Goal: Information Seeking & Learning: Learn about a topic

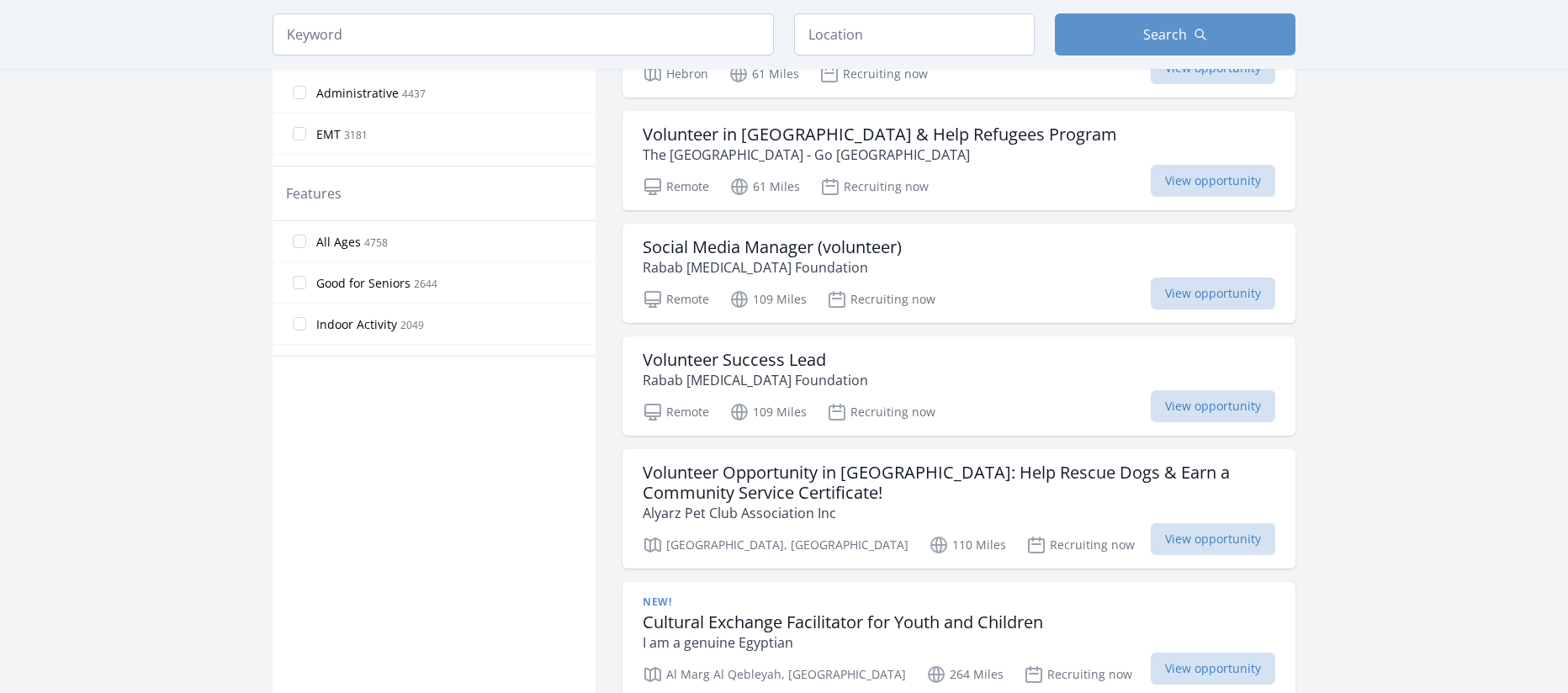
scroll to position [994, 0]
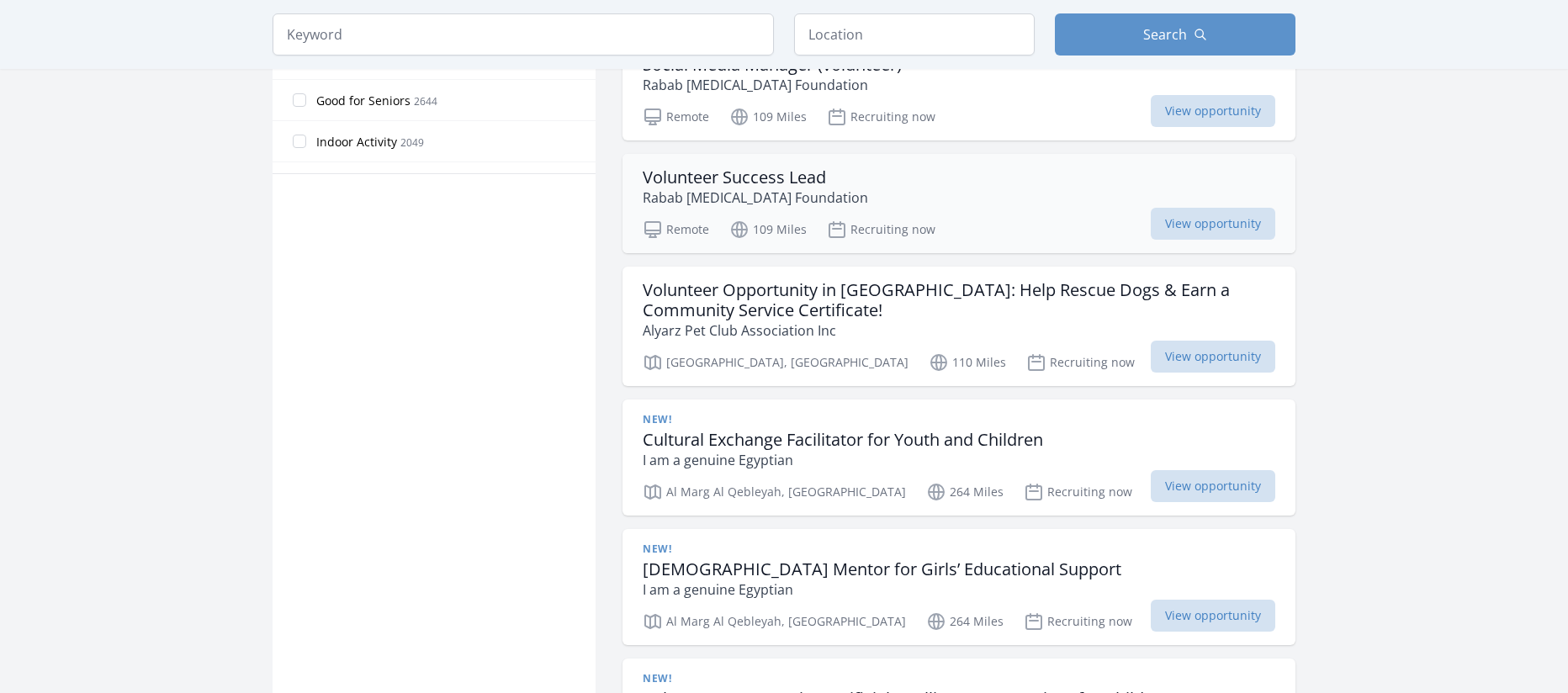
click at [973, 253] on div "Volunteer Success Lead Rabab Cancer Foundation Remote 109 Miles Recruiting now …" at bounding box center [959, 203] width 673 height 99
click at [1223, 239] on span "View opportunity" at bounding box center [1213, 223] width 124 height 32
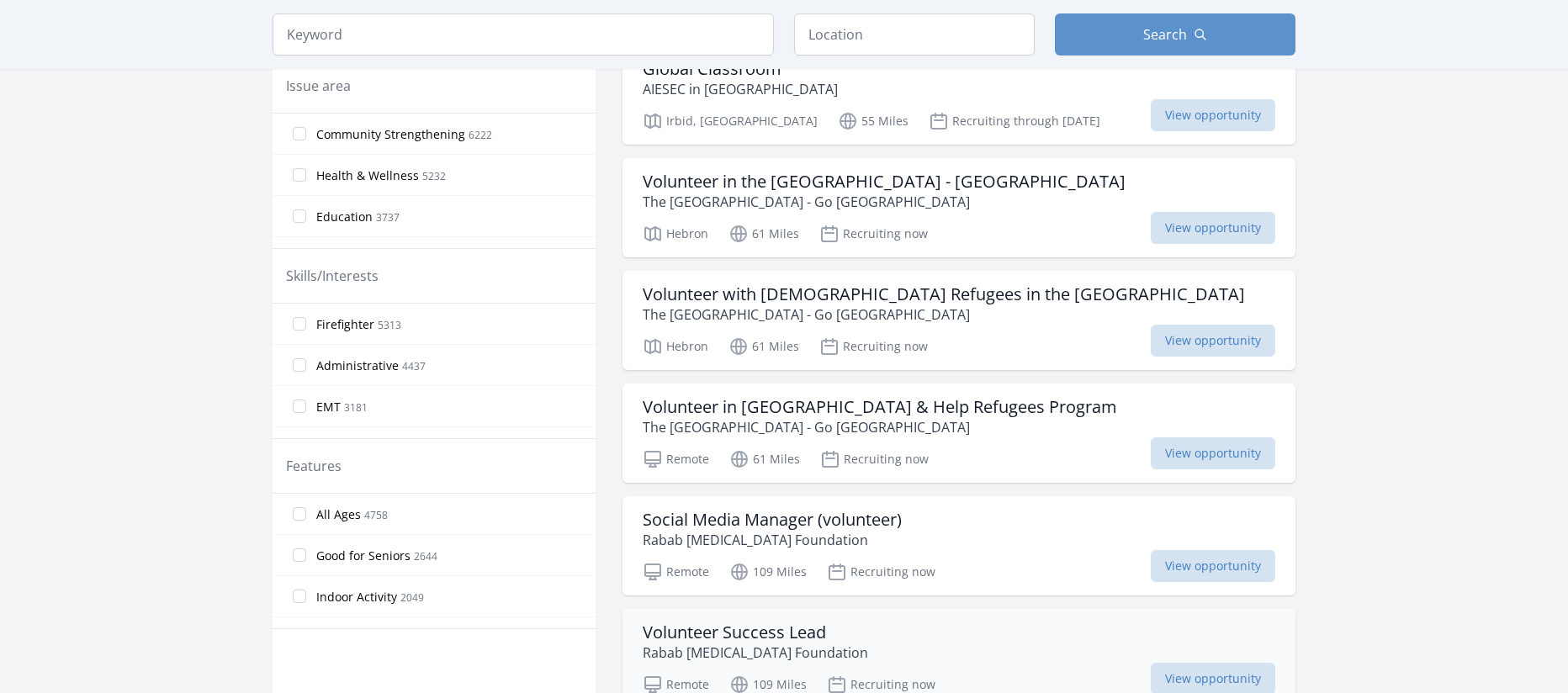
scroll to position [0, 0]
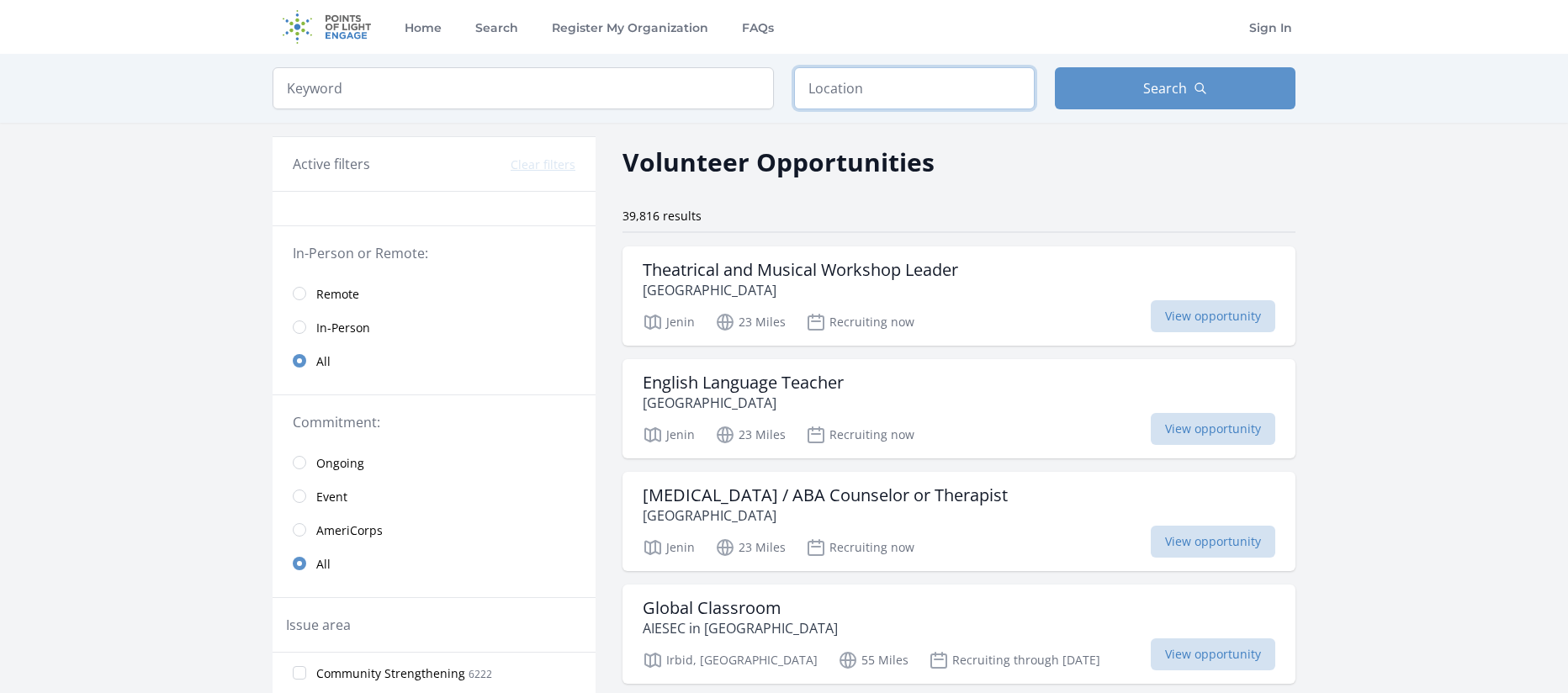
click at [867, 85] on input "text" at bounding box center [913, 88] width 240 height 42
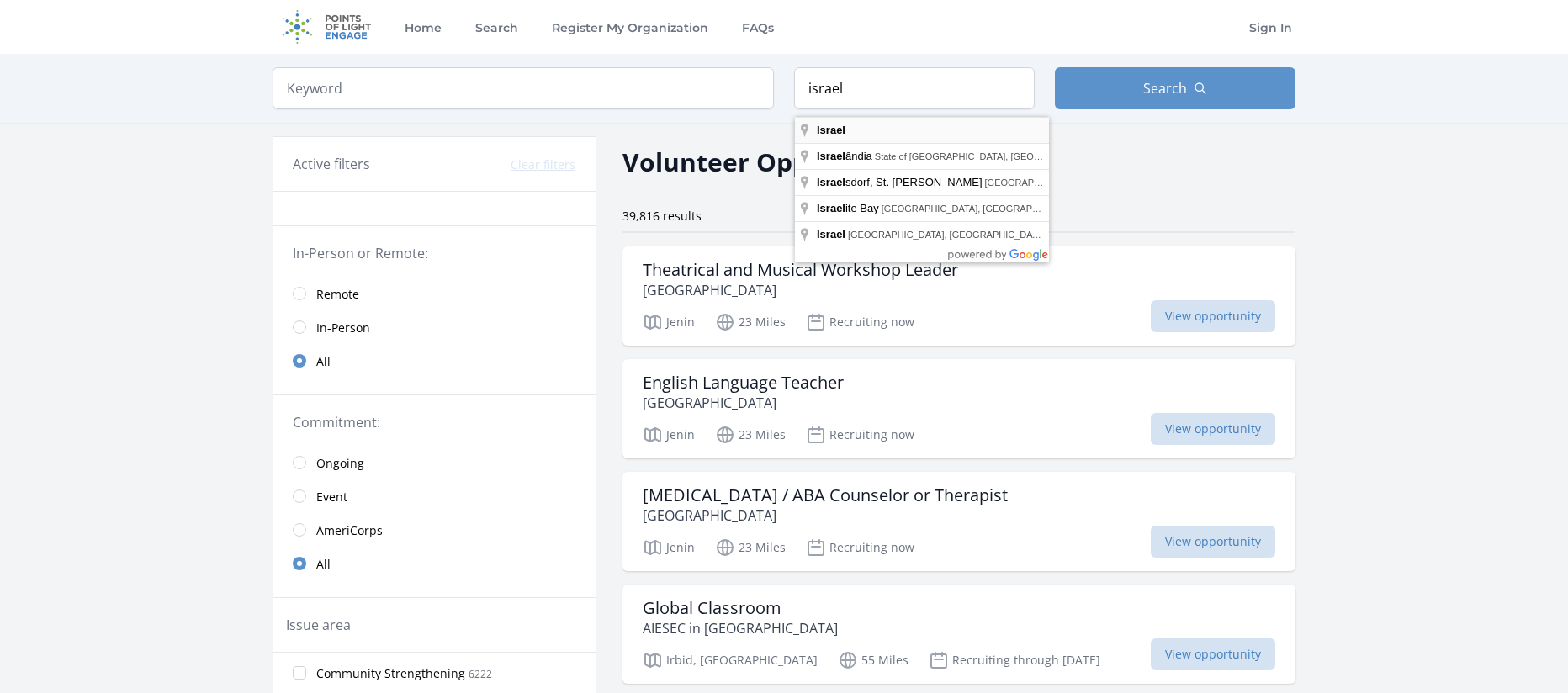
type input "Israel"
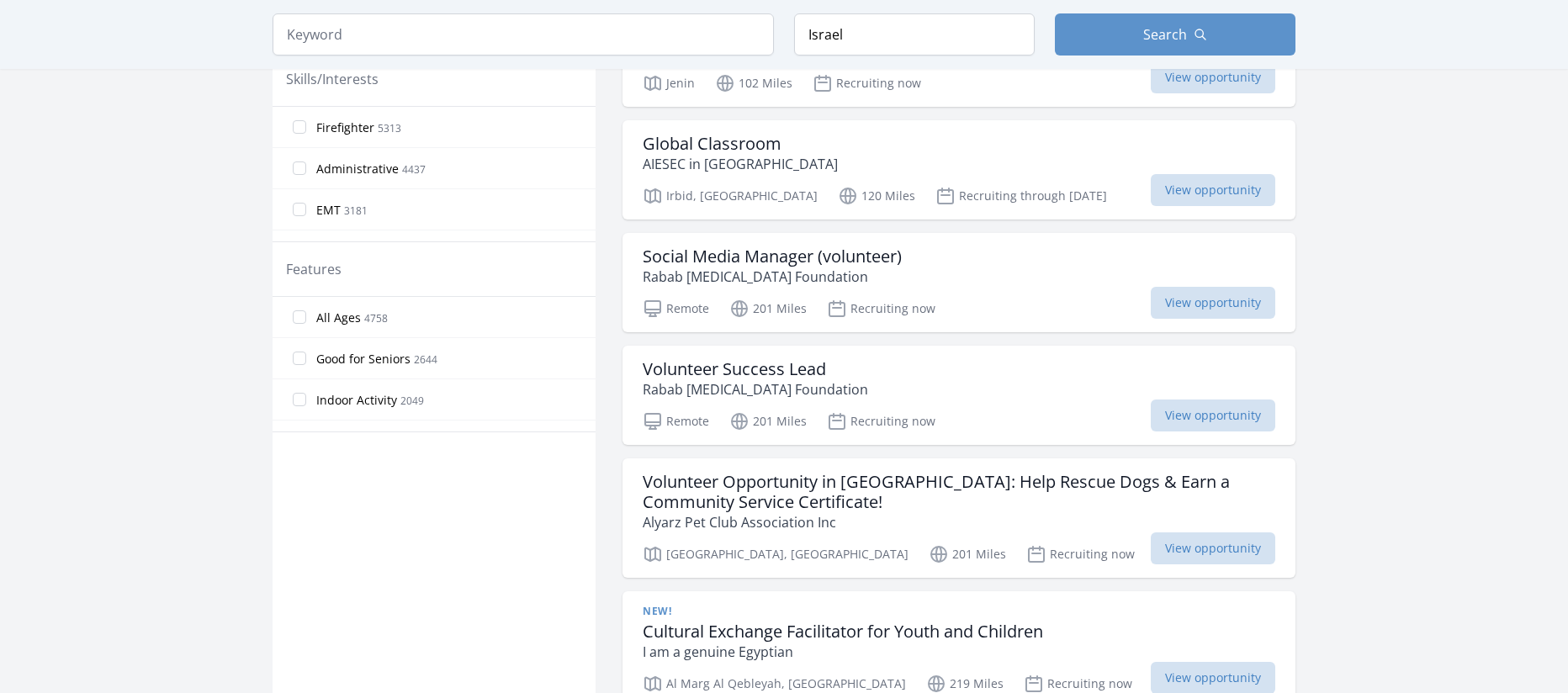
scroll to position [809, 0]
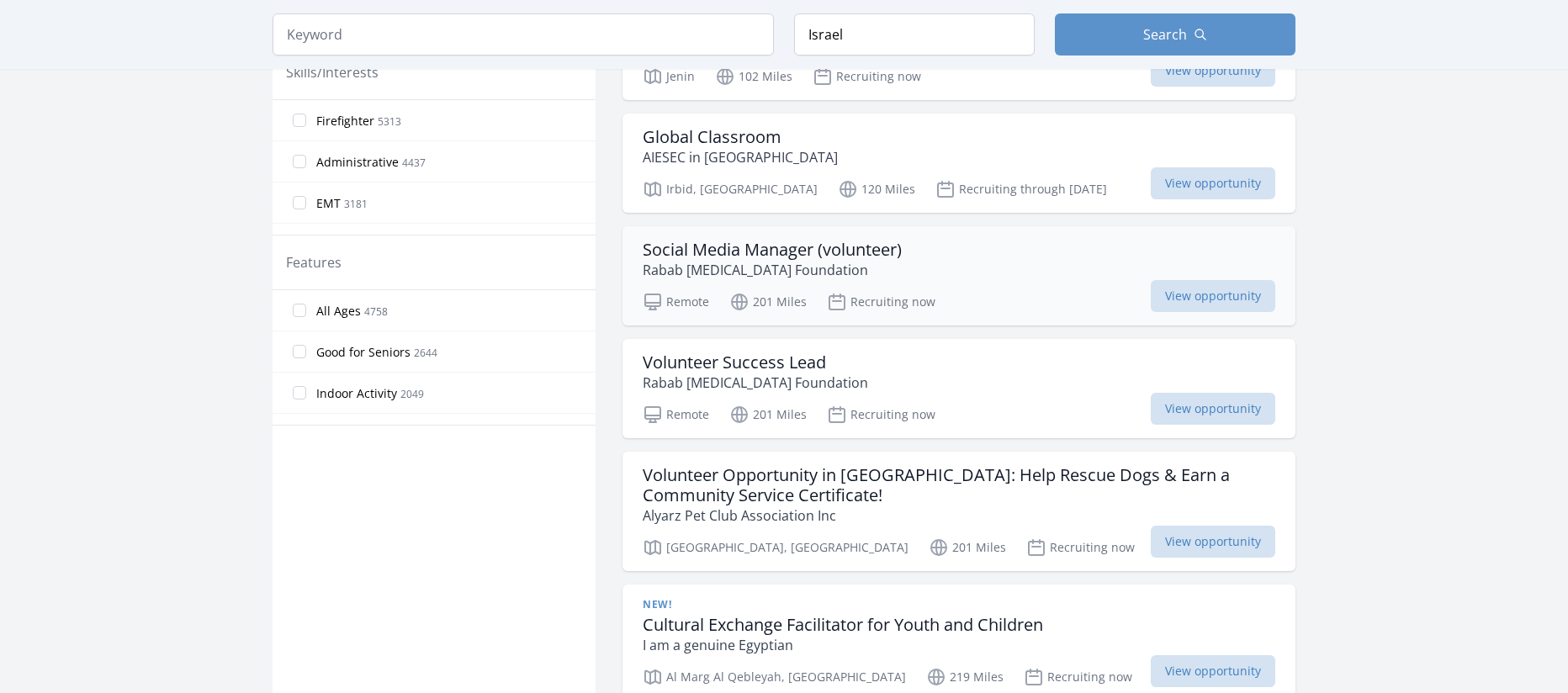
click at [931, 280] on div "Social Media Manager (volunteer) Rabab Cancer Foundation" at bounding box center [958, 259] width 632 height 41
click at [868, 393] on div "Volunteer Success Lead Rabab Cancer Foundation" at bounding box center [958, 373] width 632 height 41
click at [765, 373] on h3 "Volunteer Success Lead" at bounding box center [755, 363] width 226 height 20
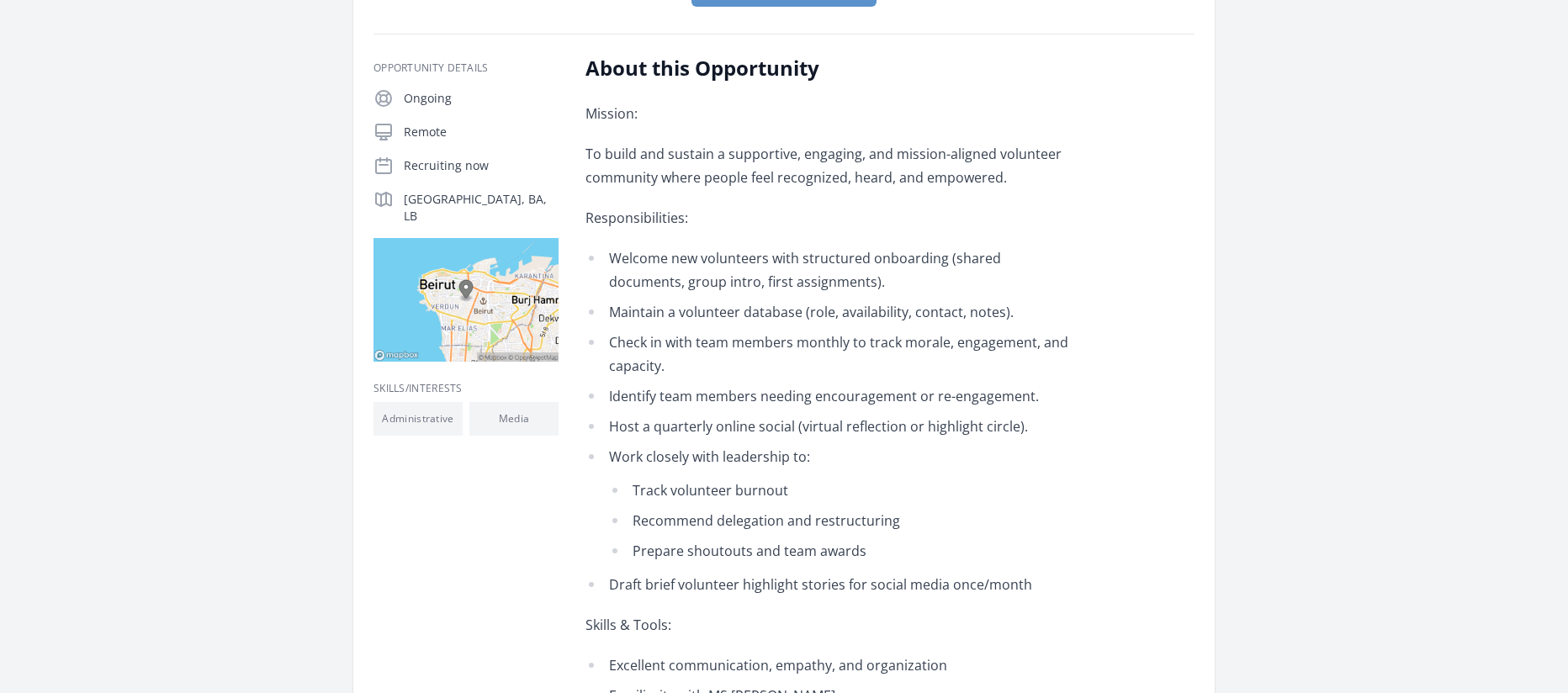
scroll to position [252, 0]
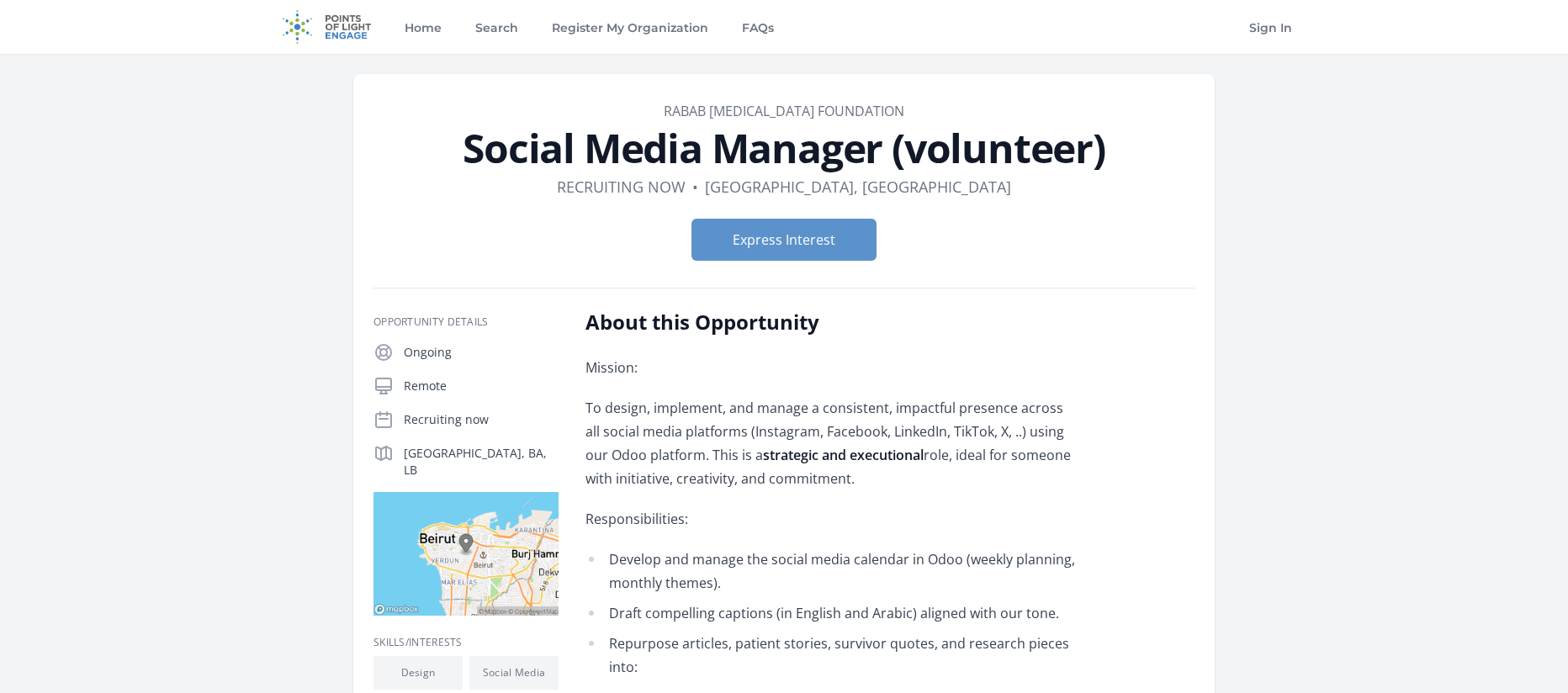
scroll to position [26, 0]
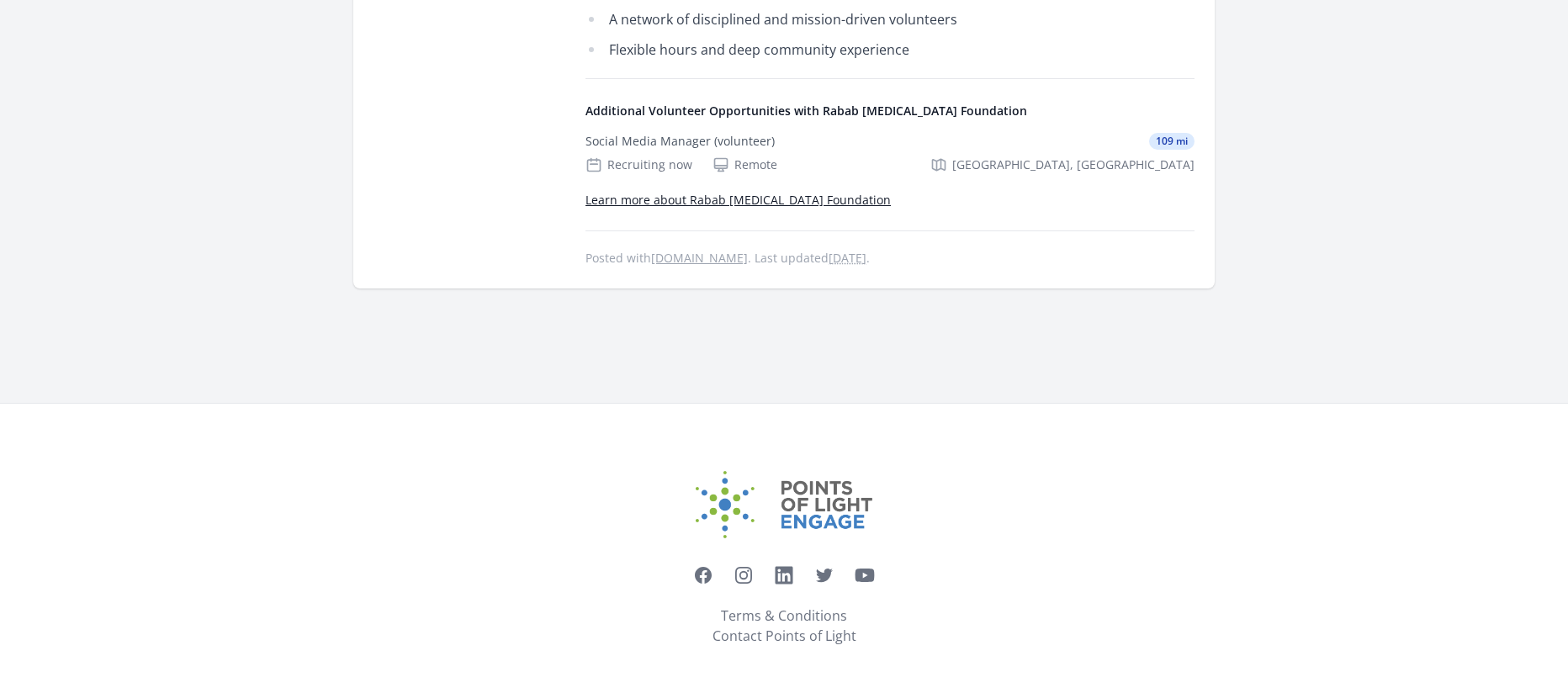
scroll to position [1313, 0]
click at [780, 208] on link "Learn more about Rabab [MEDICAL_DATA] Foundation" at bounding box center [737, 200] width 306 height 16
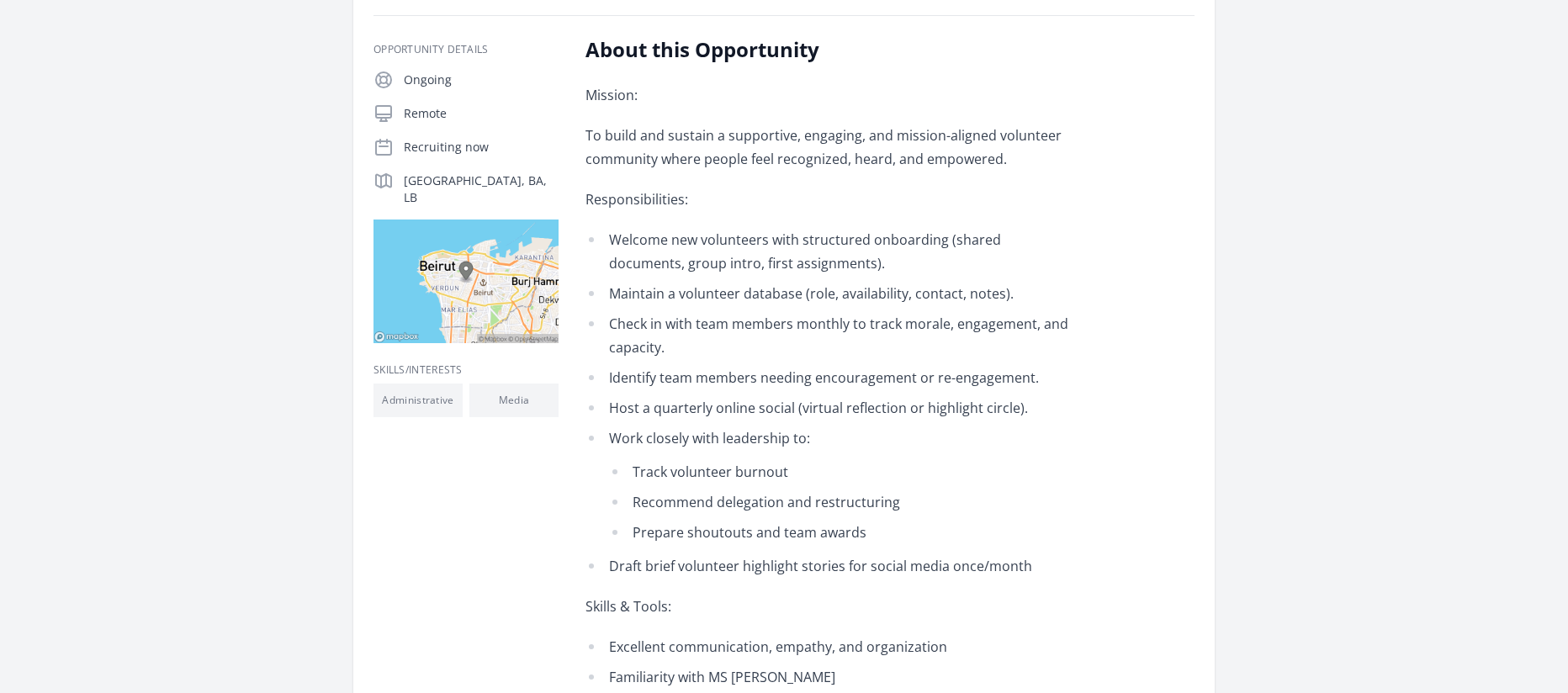
scroll to position [0, 0]
